Goal: Complete application form

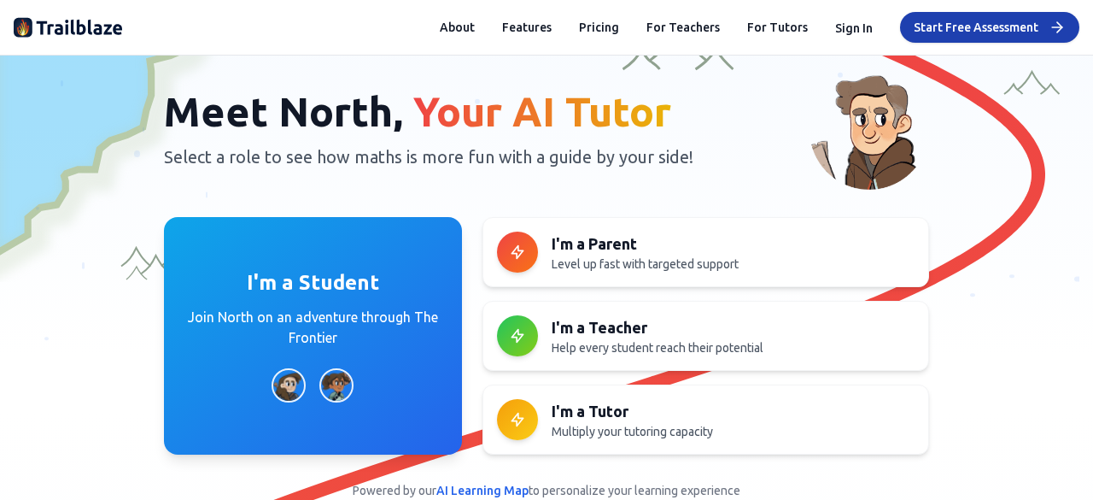
scroll to position [68, 0]
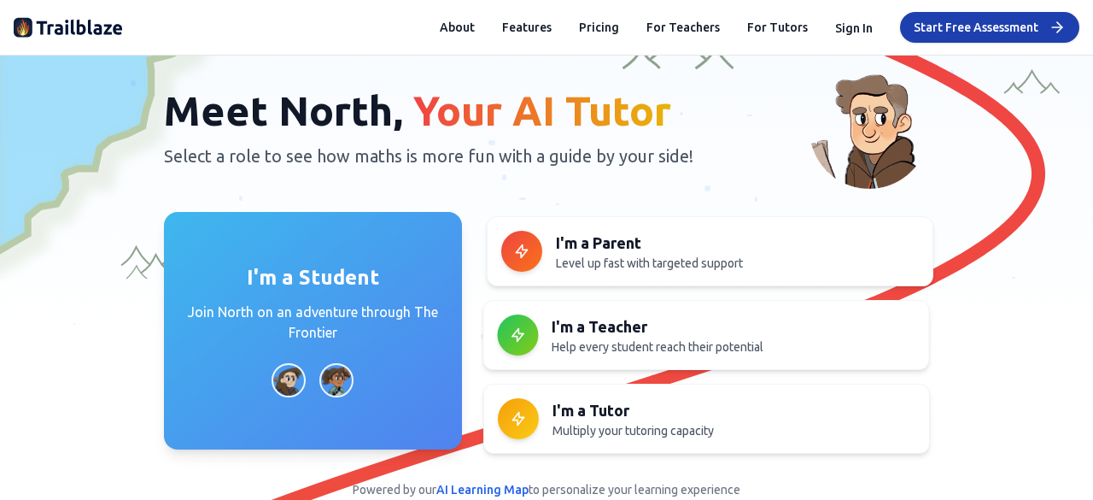
click at [340, 280] on h3 "I'm a Student" at bounding box center [313, 277] width 132 height 27
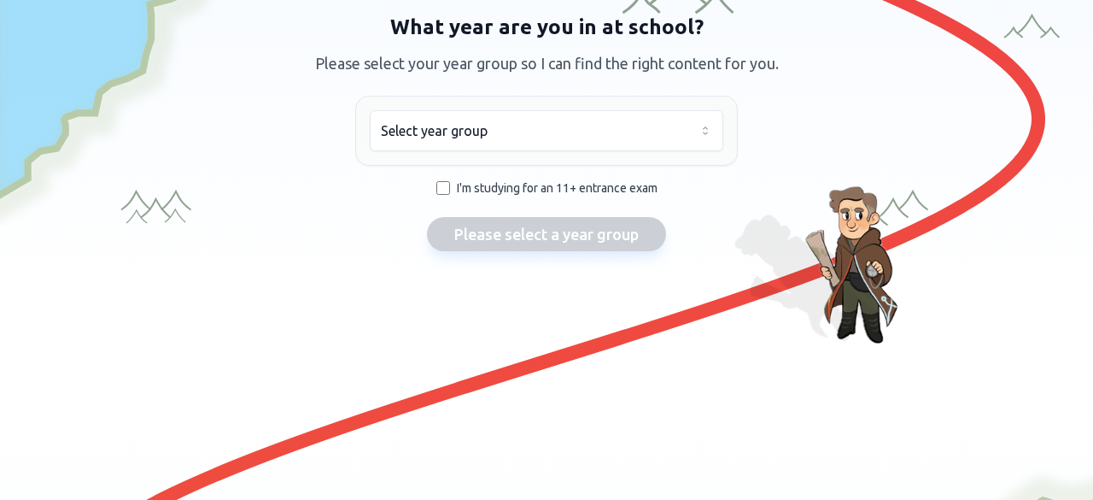
click at [484, 122] on html "We value your privacy We use cookies to enhance your browsing experience, serve…" at bounding box center [546, 250] width 1093 height 500
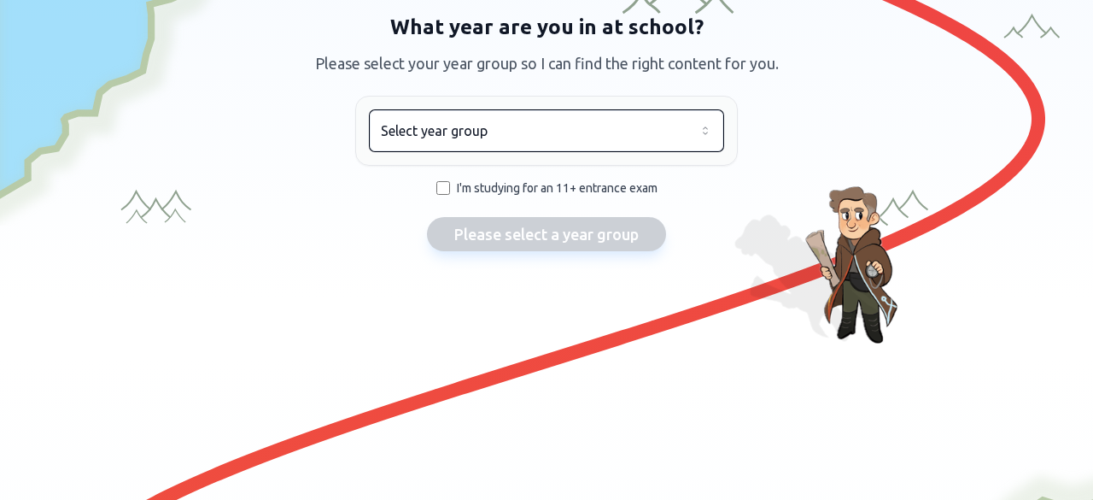
click at [391, 79] on html "We value your privacy We use cookies to enhance your browsing experience, serve…" at bounding box center [546, 250] width 1093 height 500
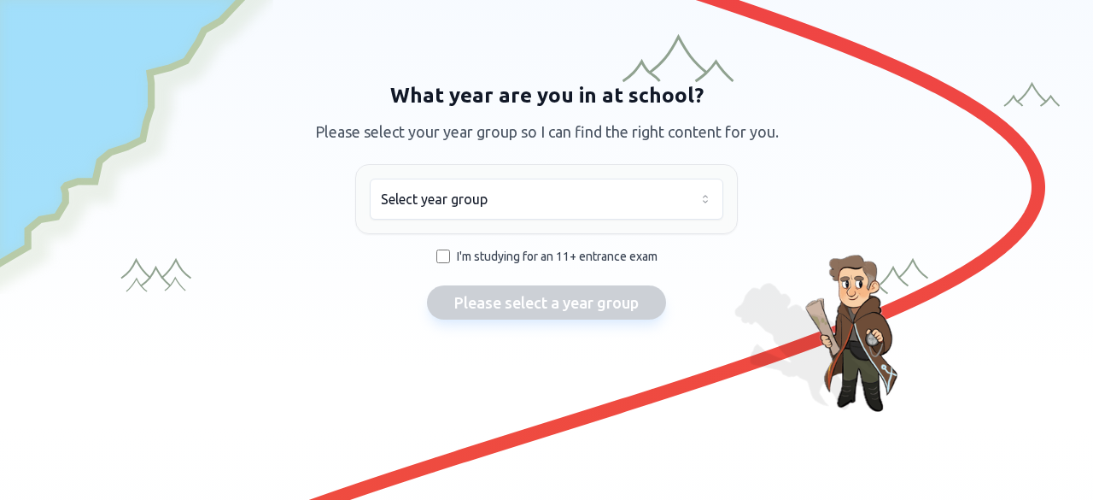
click at [464, 199] on html "We value your privacy We use cookies to enhance your browsing experience, serve…" at bounding box center [546, 250] width 1093 height 500
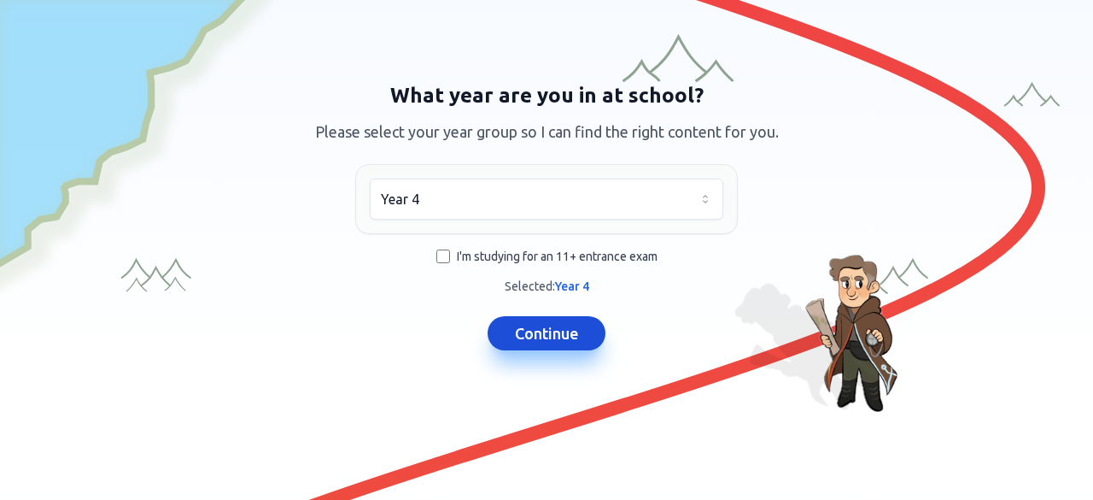
click at [516, 322] on button "Continue" at bounding box center [547, 333] width 118 height 34
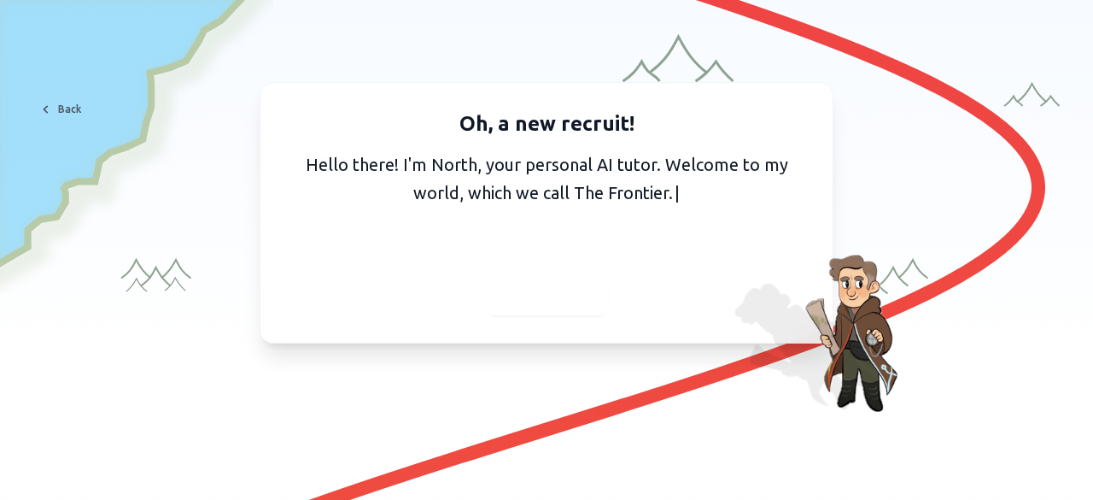
click at [516, 287] on span "Continue" at bounding box center [547, 295] width 66 height 24
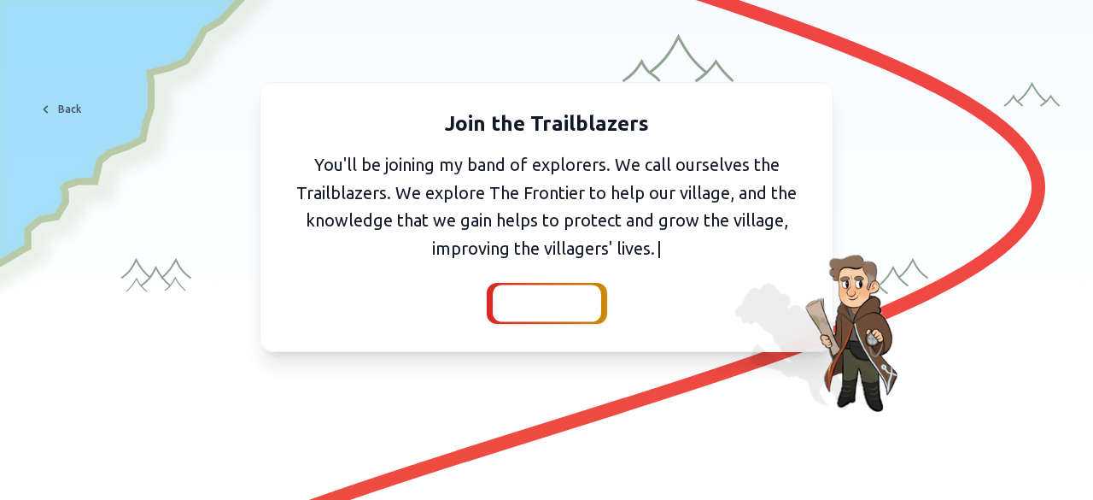
click at [524, 300] on span "Continue" at bounding box center [547, 303] width 66 height 24
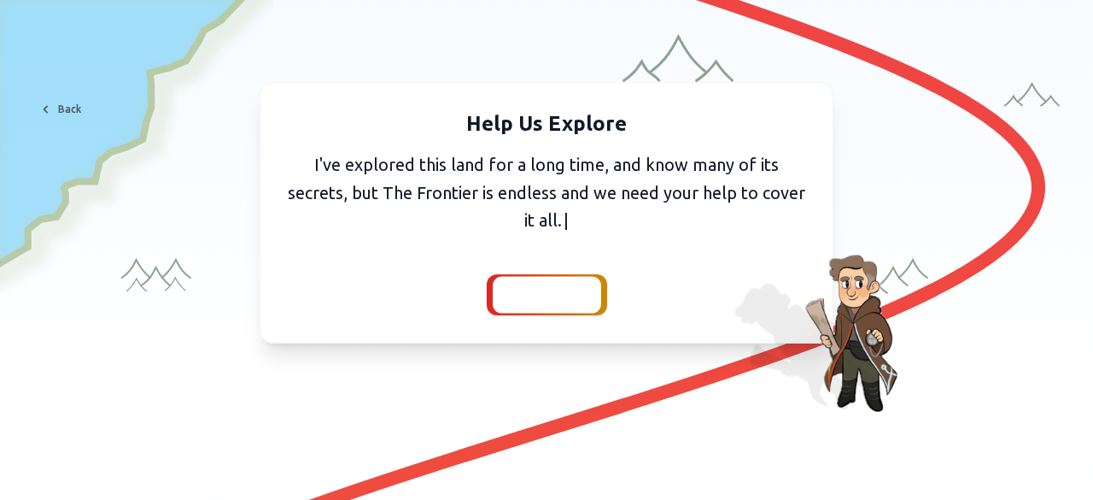
click at [527, 303] on span "Continue" at bounding box center [547, 295] width 66 height 24
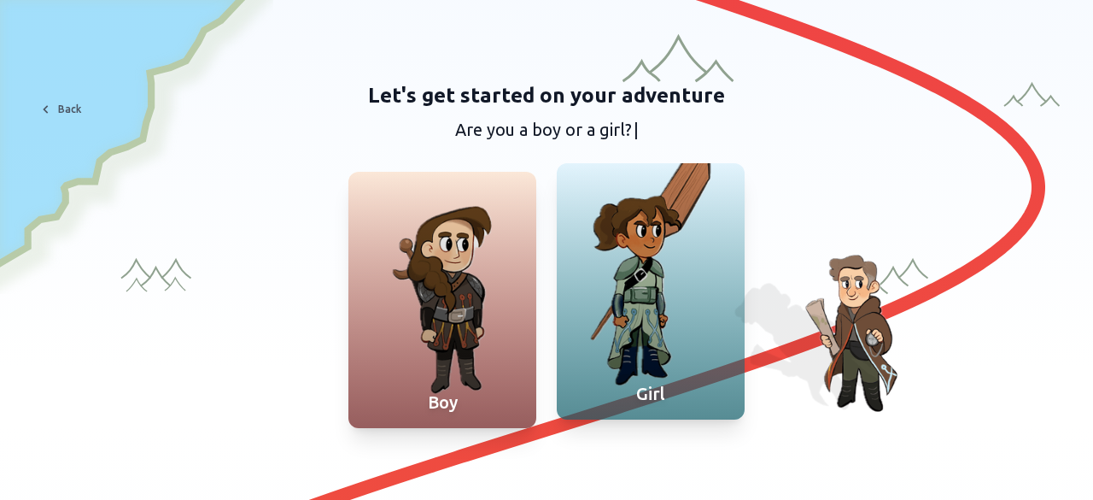
click at [647, 252] on div at bounding box center [651, 291] width 188 height 256
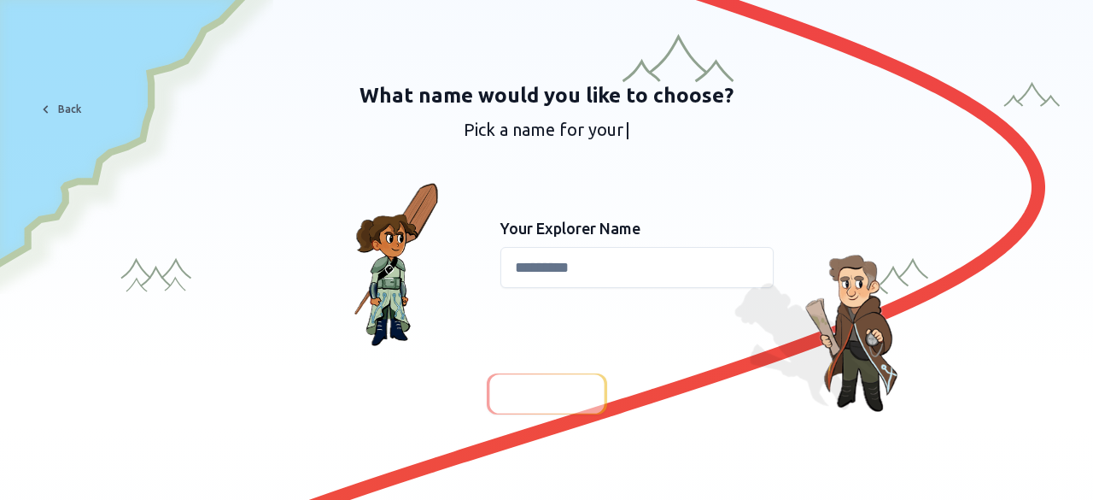
click at [544, 270] on input at bounding box center [636, 267] width 273 height 41
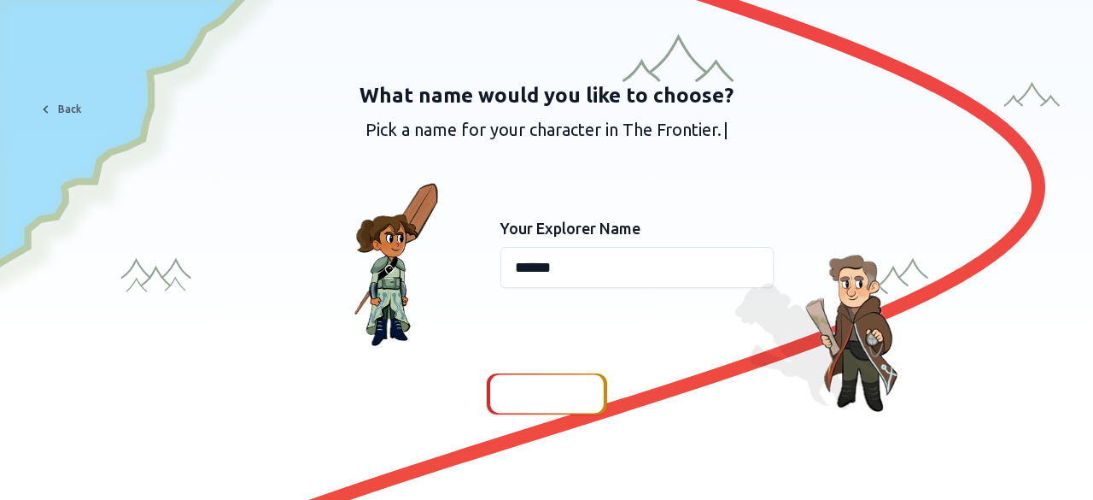
type input "******"
click at [535, 395] on span "Continue" at bounding box center [547, 394] width 66 height 24
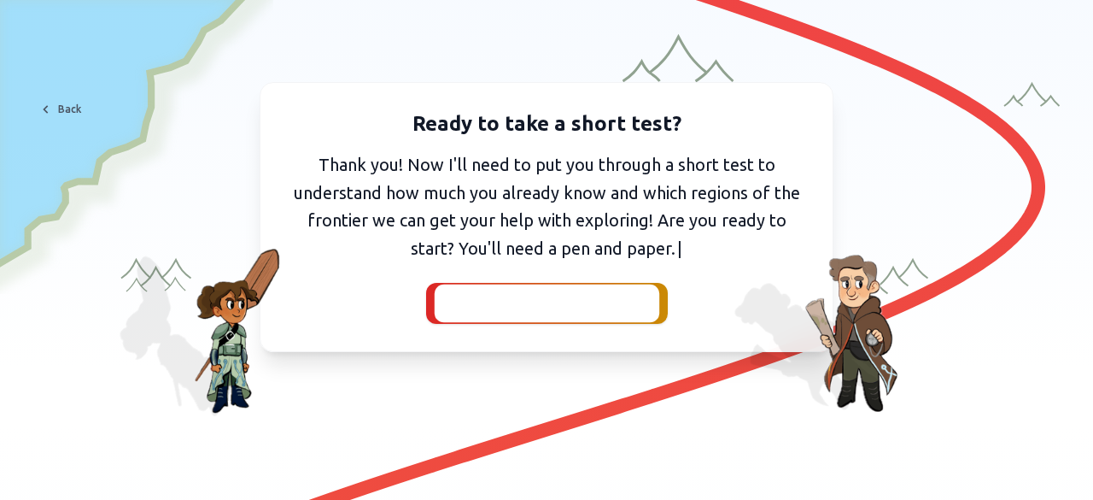
click at [522, 308] on span "I've got my pen and paper" at bounding box center [546, 303] width 187 height 24
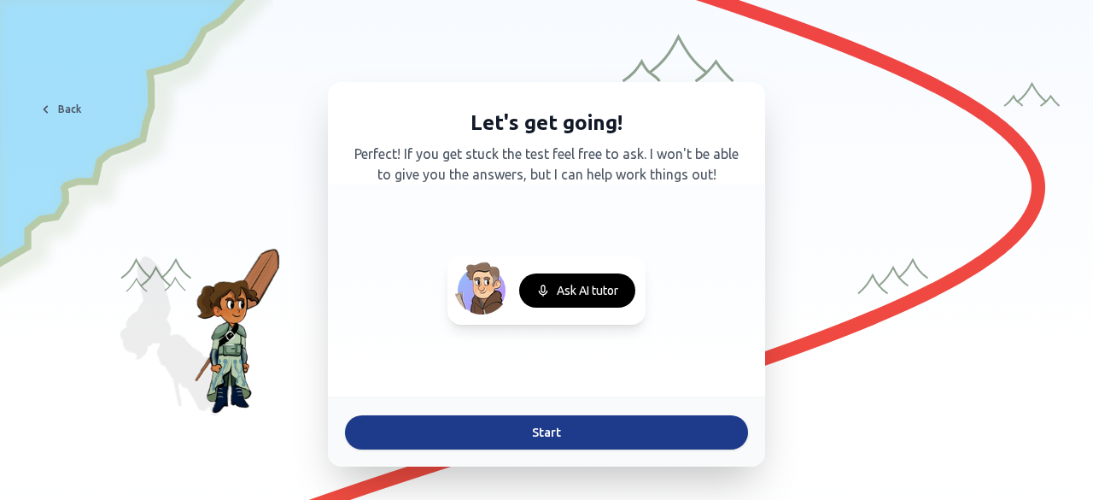
click at [495, 431] on button "Start" at bounding box center [546, 432] width 403 height 34
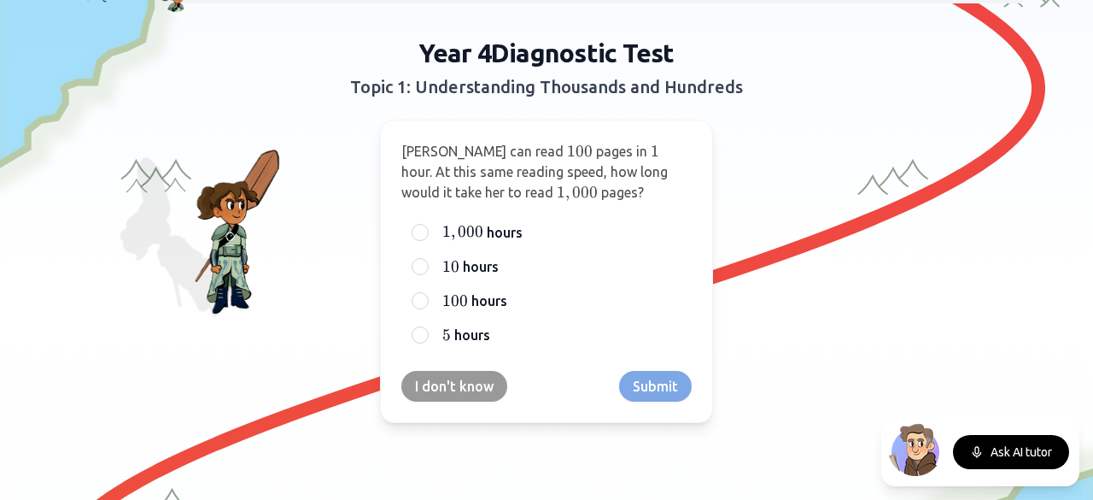
scroll to position [97, 0]
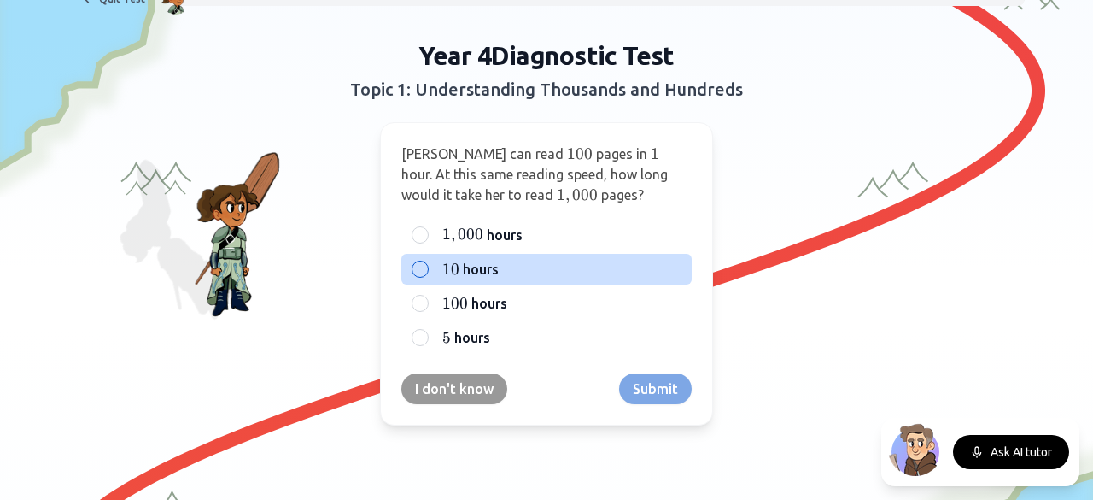
click at [412, 269] on div at bounding box center [420, 268] width 17 height 17
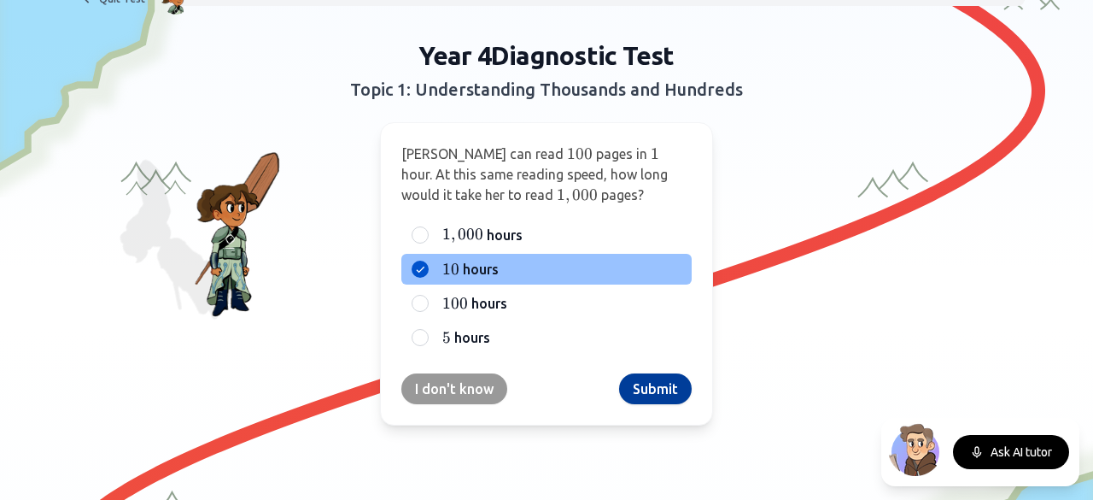
click at [630, 385] on button "Submit" at bounding box center [655, 388] width 73 height 31
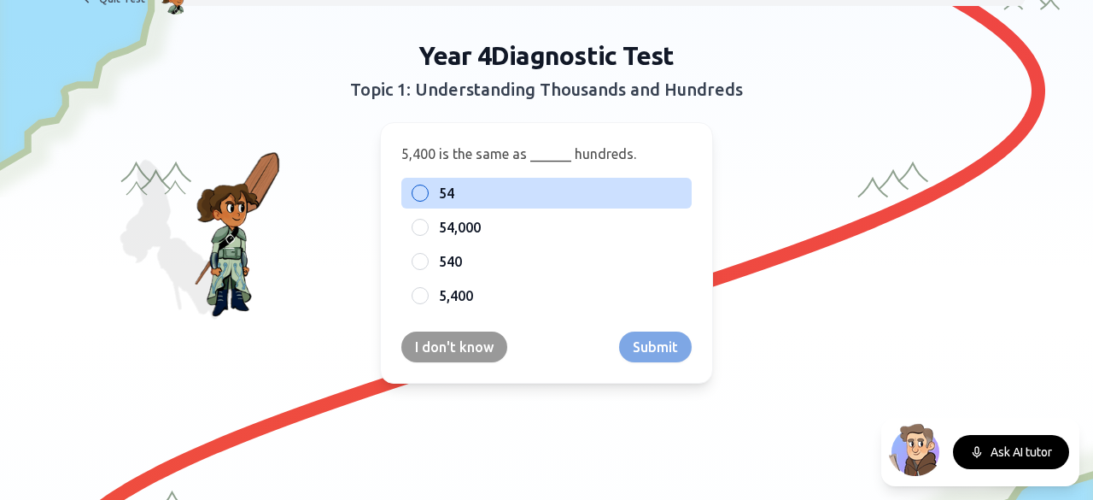
click at [412, 189] on div at bounding box center [420, 192] width 17 height 17
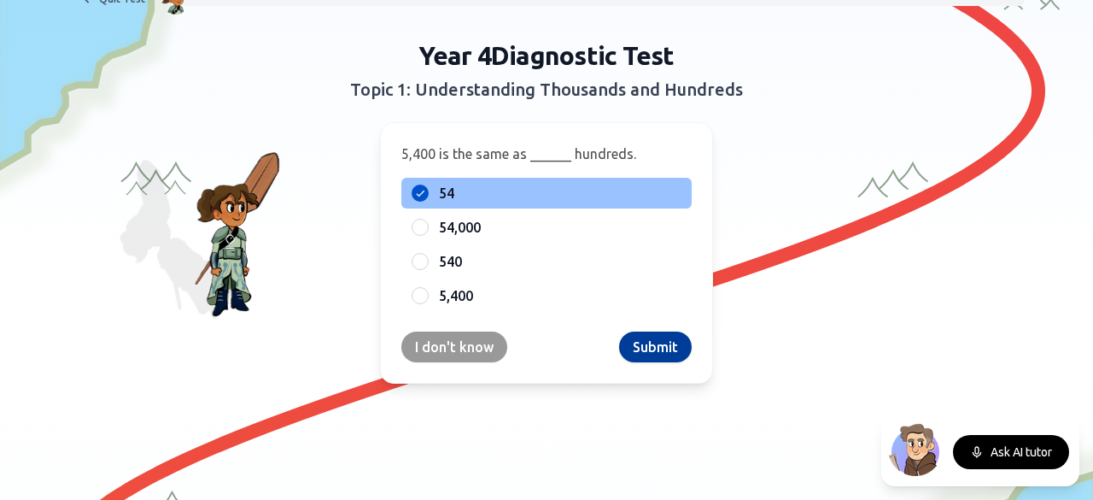
click at [641, 354] on button "Submit" at bounding box center [655, 346] width 73 height 31
